Goal: Task Accomplishment & Management: Use online tool/utility

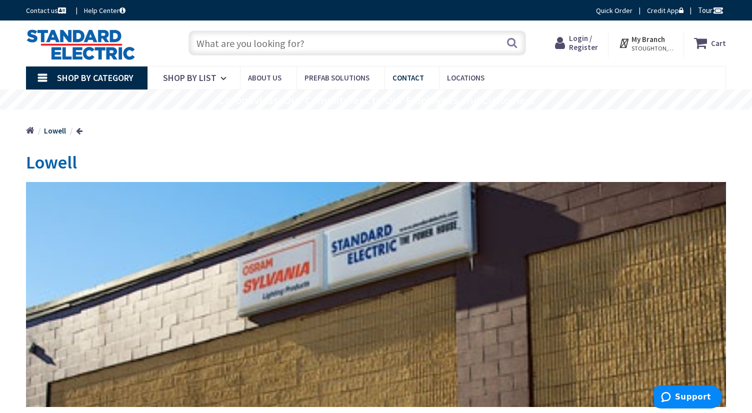
click at [415, 73] on span "Contact" at bounding box center [407, 77] width 31 height 9
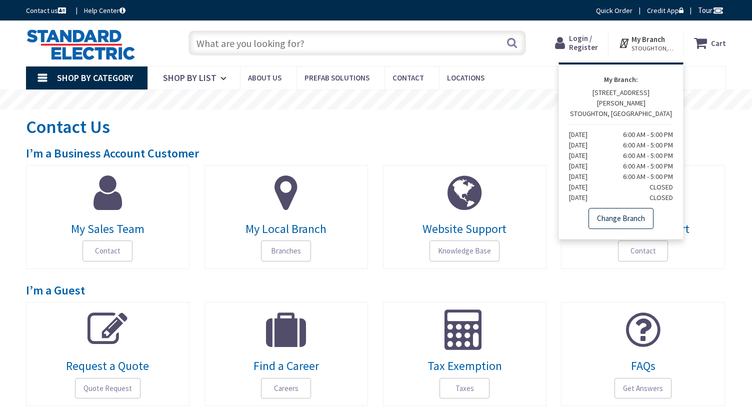
click at [616, 208] on link "Change Branch" at bounding box center [620, 218] width 65 height 21
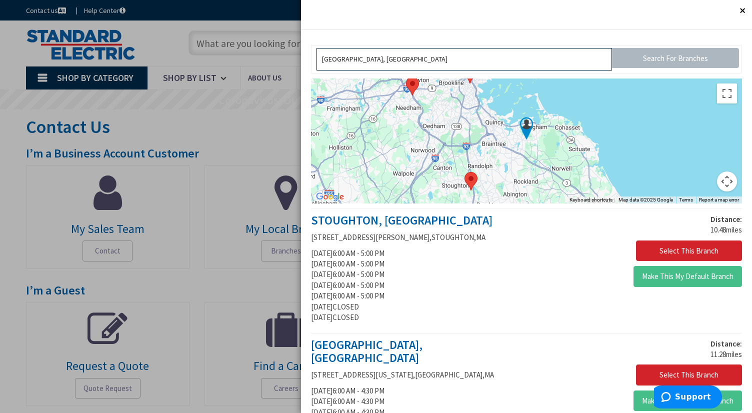
click at [419, 56] on input "[GEOGRAPHIC_DATA], [GEOGRAPHIC_DATA]" at bounding box center [464, 59] width 296 height 22
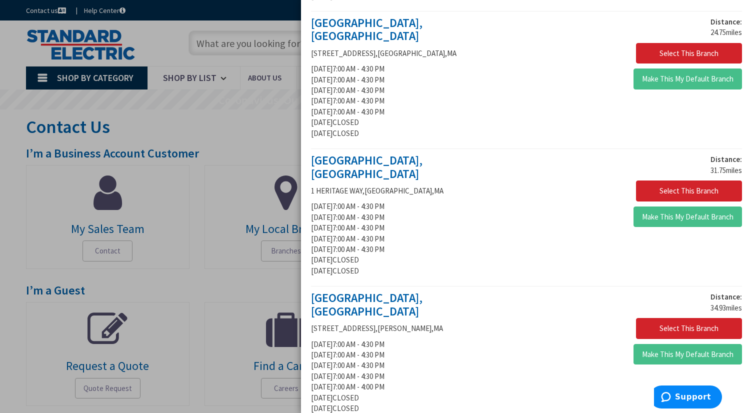
scroll to position [837, 0]
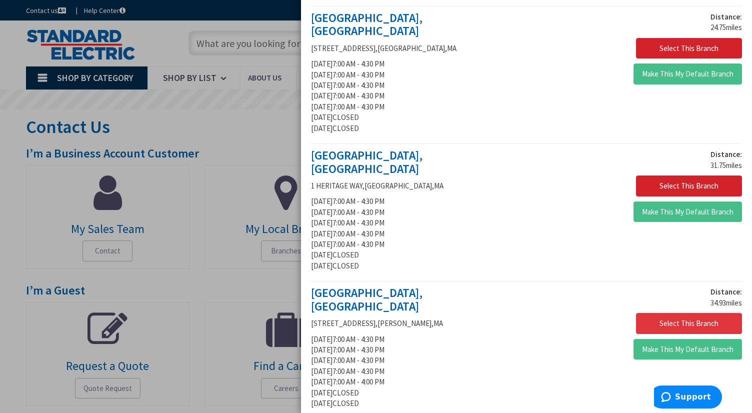
type input "Oakcrest Rd, Hingham, MA 02043,lowell USA"
click at [652, 313] on button "Select This Branch" at bounding box center [689, 323] width 106 height 21
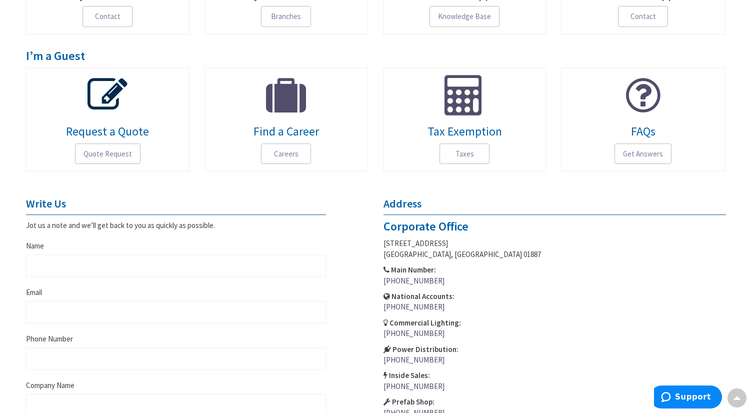
scroll to position [240, 0]
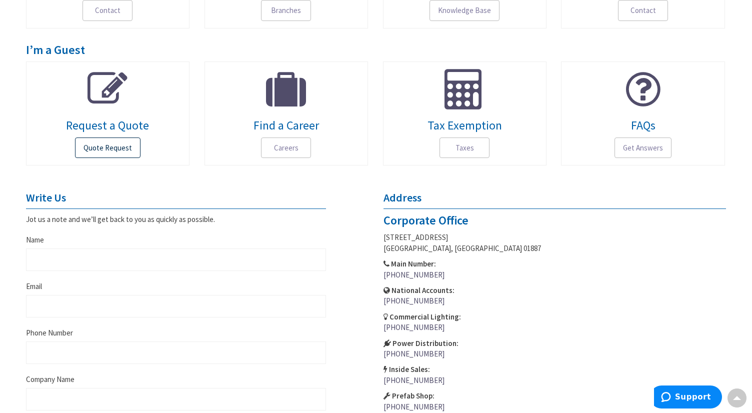
click at [83, 146] on span "Quote Request" at bounding box center [107, 147] width 65 height 21
